Goal: Navigation & Orientation: Understand site structure

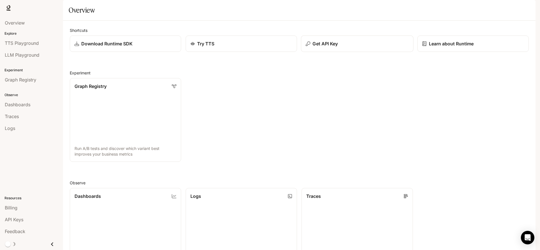
click at [331, 47] on p "Get API Key" at bounding box center [325, 43] width 25 height 7
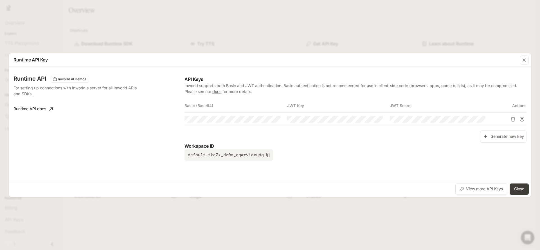
click at [362, 35] on div "Runtime API Key Runtime API Inworld AI Demos For setting up connections with In…" at bounding box center [270, 125] width 540 height 250
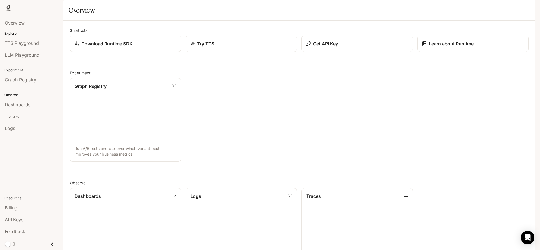
click at [529, 10] on img "button" at bounding box center [528, 8] width 8 height 8
click at [475, 30] on p "[EMAIL_ADDRESS][DOMAIN_NAME]" at bounding box center [486, 30] width 78 height 6
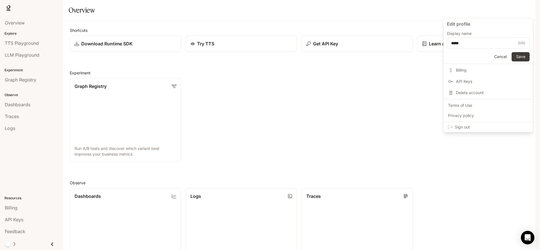
click at [333, 145] on div at bounding box center [270, 125] width 540 height 250
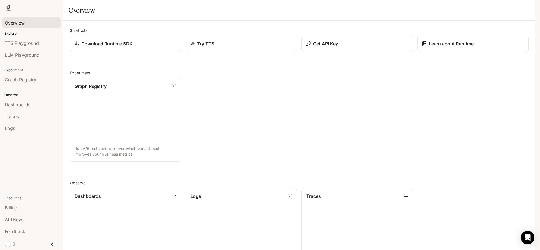
click at [15, 22] on span "Overview" at bounding box center [15, 22] width 20 height 7
click at [532, 8] on img "button" at bounding box center [528, 8] width 8 height 8
click at [468, 41] on span "Billing" at bounding box center [492, 42] width 73 height 6
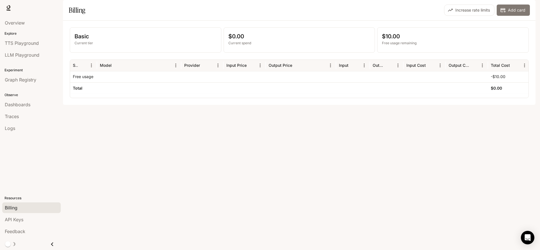
click at [512, 16] on button "Add card" at bounding box center [513, 10] width 33 height 11
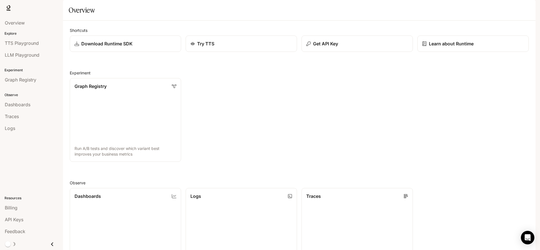
click at [528, 11] on img "button" at bounding box center [528, 8] width 8 height 8
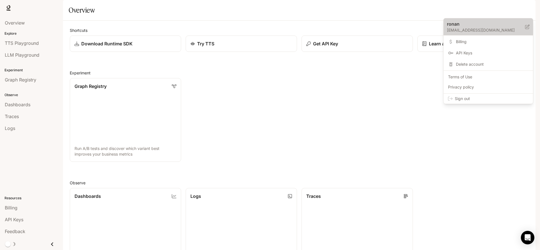
click at [527, 27] on icon at bounding box center [528, 26] width 5 height 5
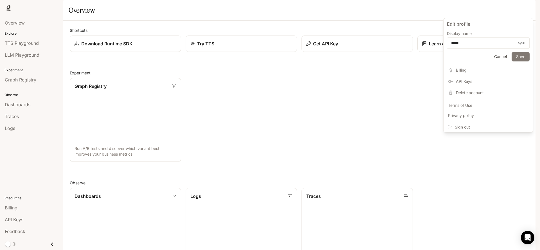
click at [523, 58] on button "Save" at bounding box center [521, 56] width 18 height 9
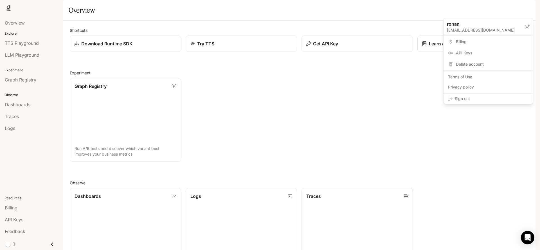
click at [524, 28] on p "[EMAIL_ADDRESS][DOMAIN_NAME]" at bounding box center [486, 30] width 78 height 6
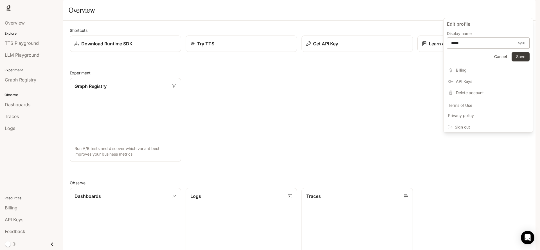
click at [524, 43] on div "5 / 50" at bounding box center [521, 43] width 7 height 6
click at [522, 56] on button "Save" at bounding box center [521, 56] width 18 height 9
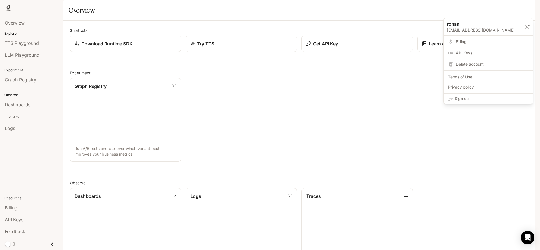
click at [10, 247] on div at bounding box center [270, 125] width 540 height 250
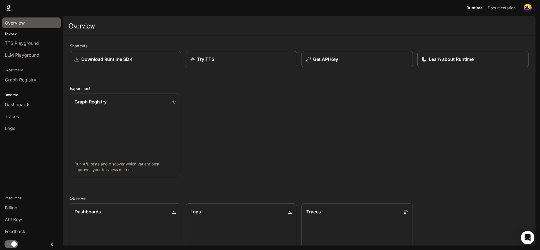
click at [33, 21] on div "Overview" at bounding box center [31, 22] width 53 height 7
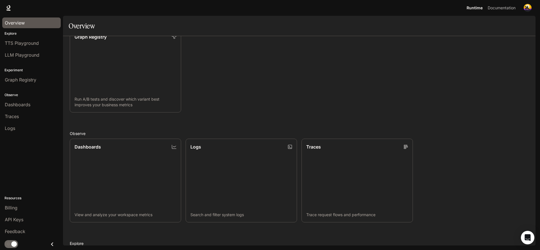
scroll to position [157, 0]
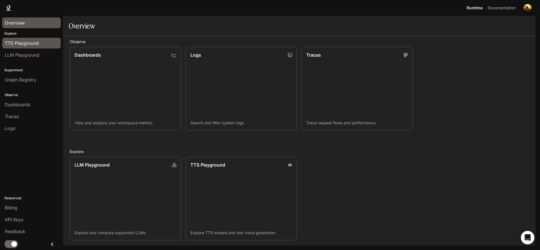
click at [9, 41] on span "TTS Playground" at bounding box center [22, 43] width 34 height 7
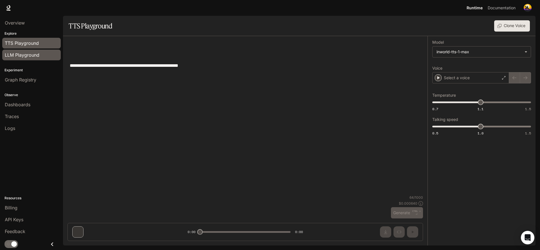
type input "**********"
type input "***"
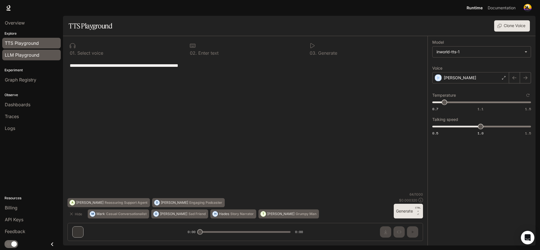
click at [23, 54] on span "LLM Playground" at bounding box center [22, 55] width 35 height 7
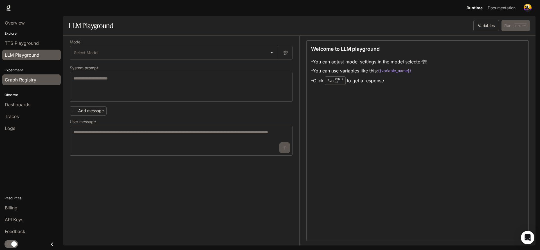
click at [26, 79] on span "Graph Registry" at bounding box center [21, 79] width 32 height 7
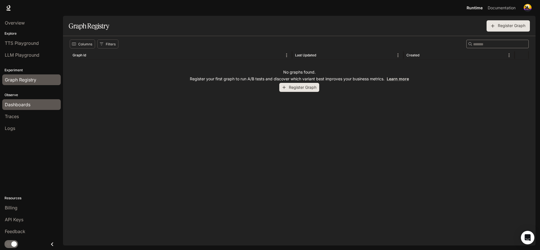
click at [15, 103] on span "Dashboards" at bounding box center [18, 104] width 26 height 7
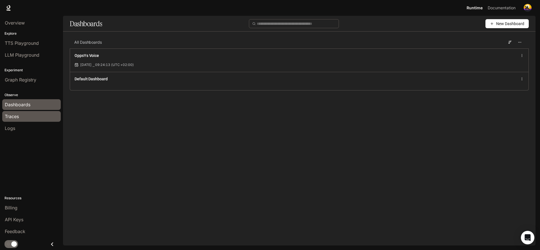
click at [32, 117] on div "Traces" at bounding box center [31, 116] width 53 height 7
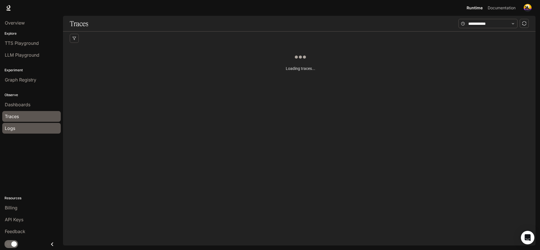
click at [26, 128] on div "Logs" at bounding box center [31, 128] width 53 height 7
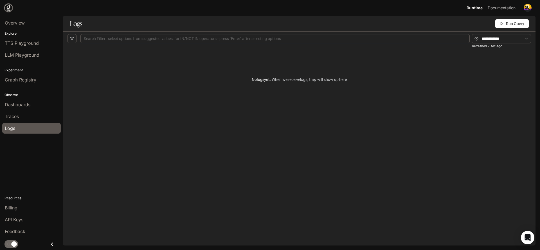
click at [6, 5] on link at bounding box center [9, 8] width 8 height 8
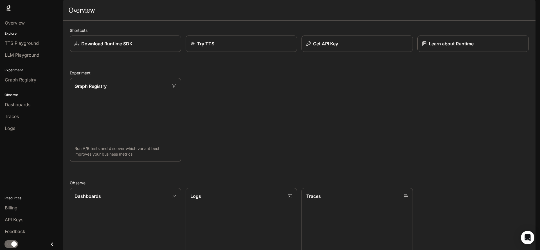
click at [532, 4] on button "button" at bounding box center [527, 7] width 11 height 11
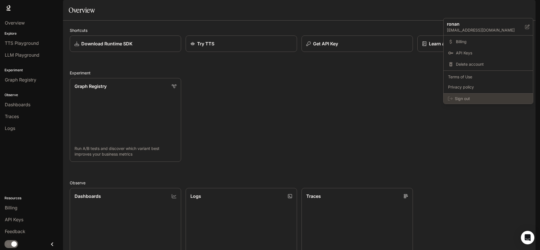
click at [469, 97] on span "Sign out" at bounding box center [492, 99] width 74 height 6
